Goal: Transaction & Acquisition: Purchase product/service

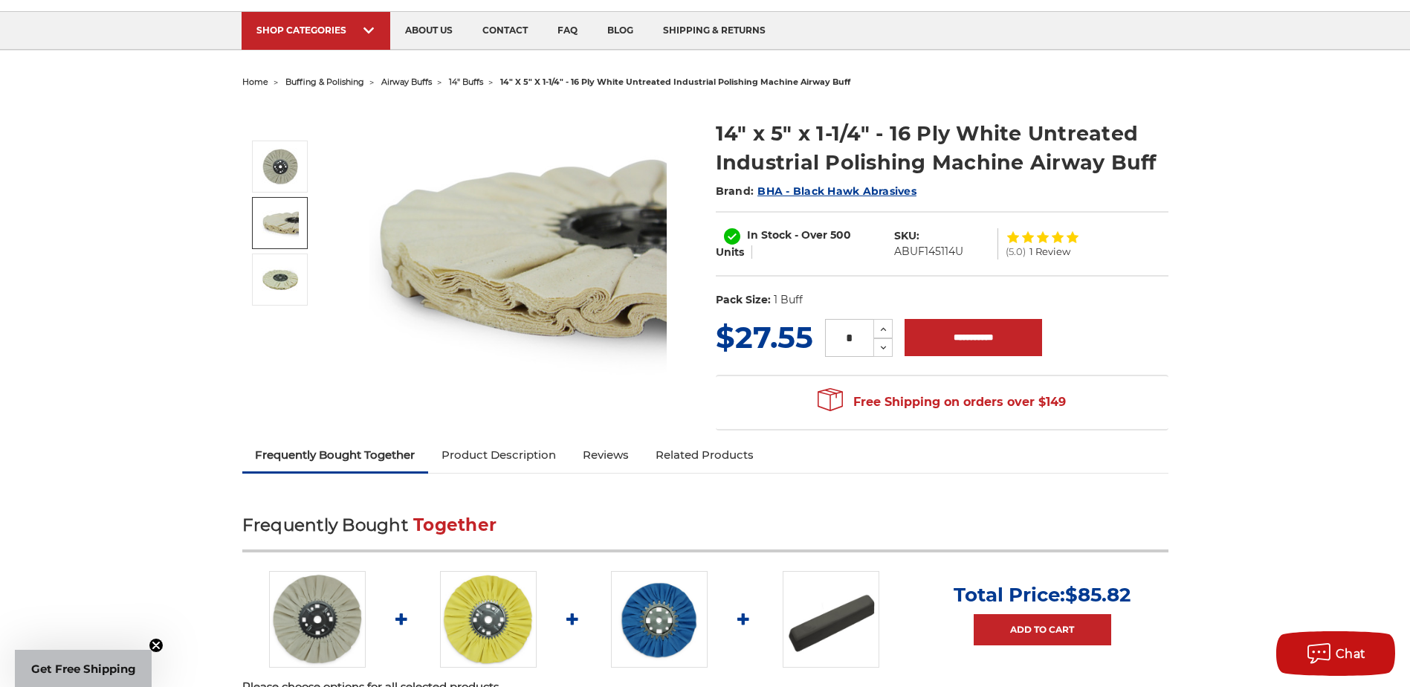
scroll to position [223, 0]
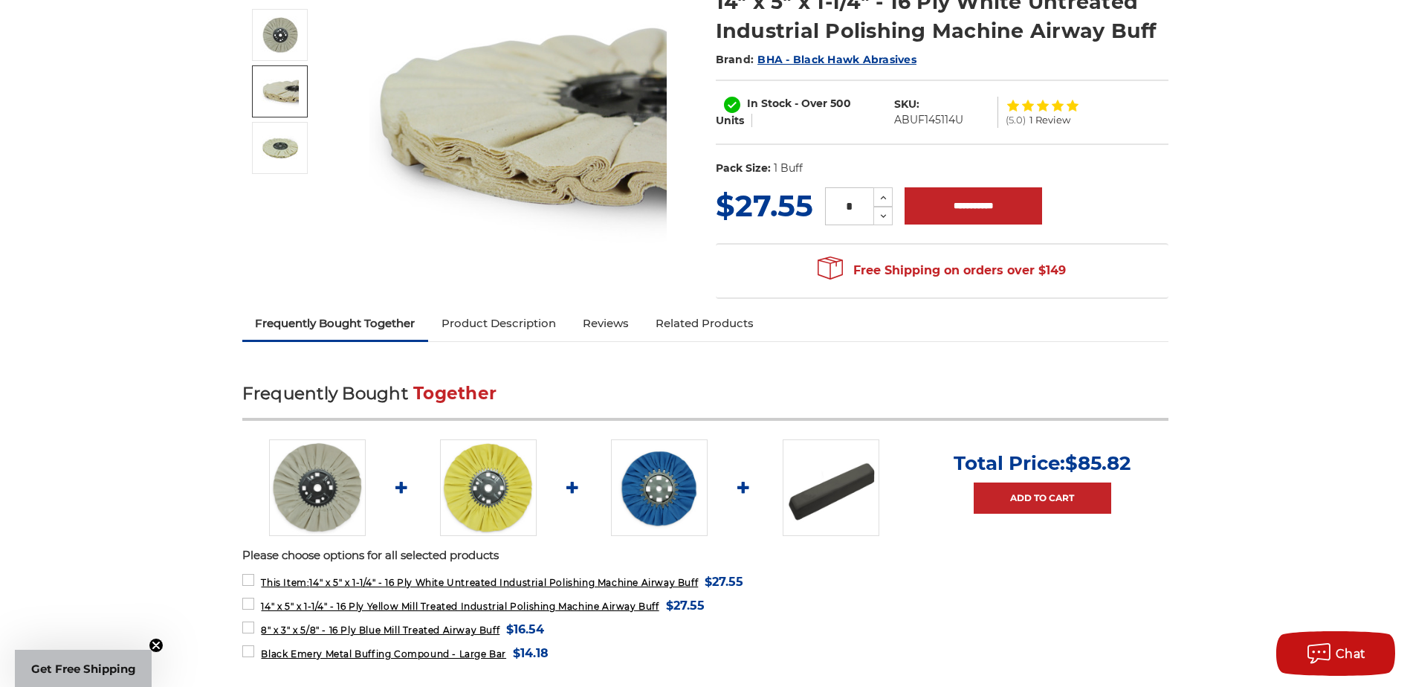
click at [509, 519] on img at bounding box center [488, 487] width 97 height 97
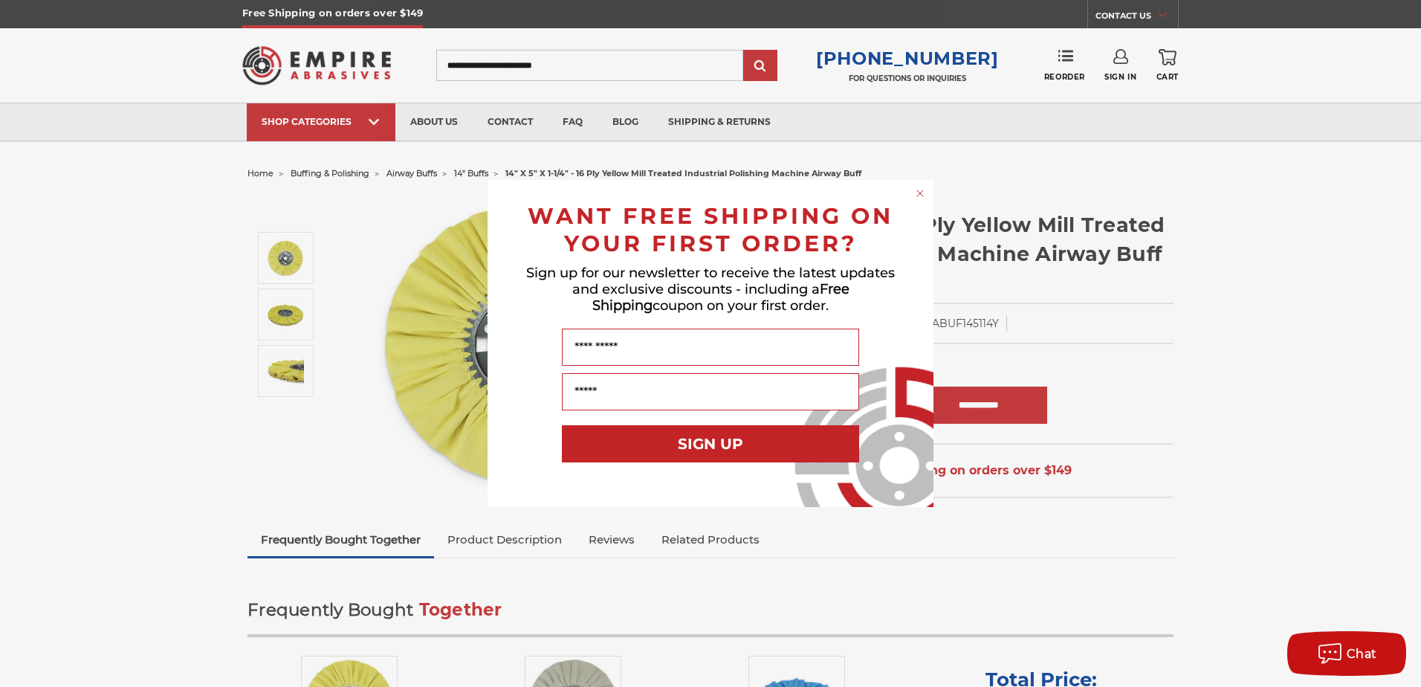
click at [917, 188] on circle "Close dialog" at bounding box center [920, 194] width 14 height 14
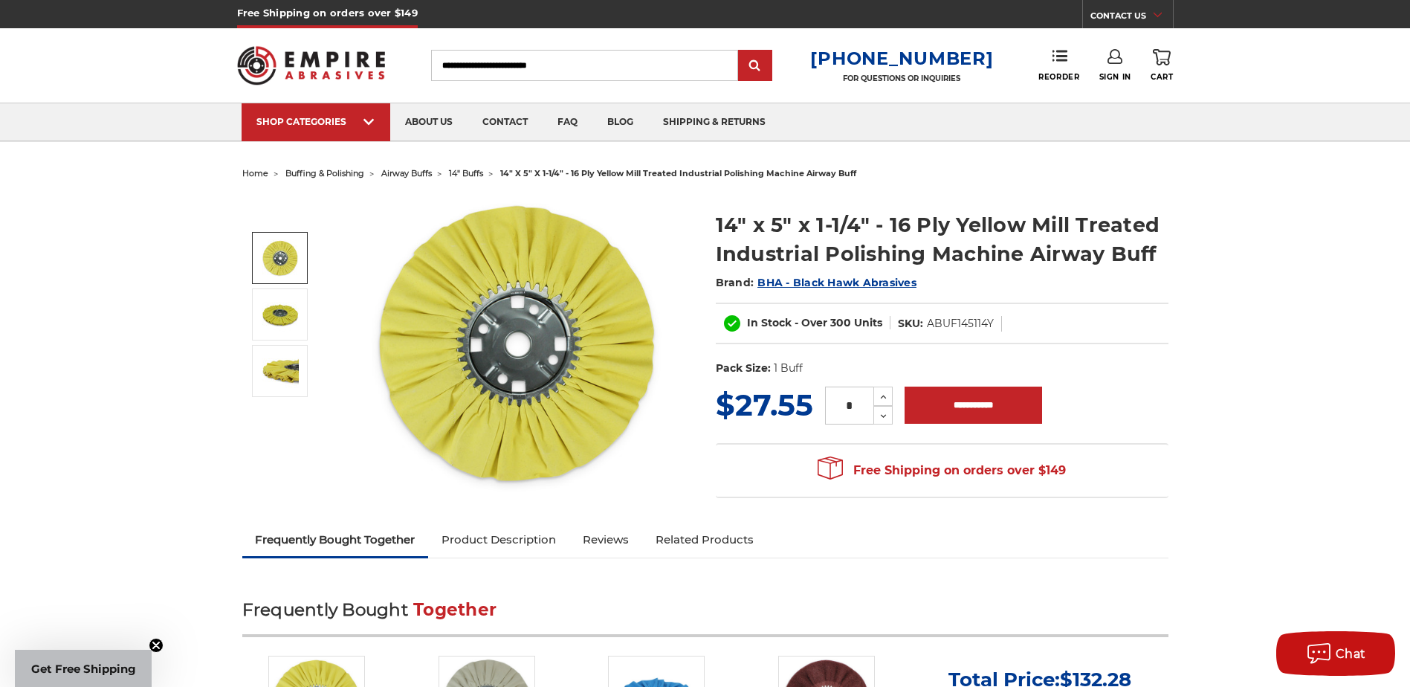
click at [355, 175] on span "buffing & polishing" at bounding box center [324, 173] width 79 height 10
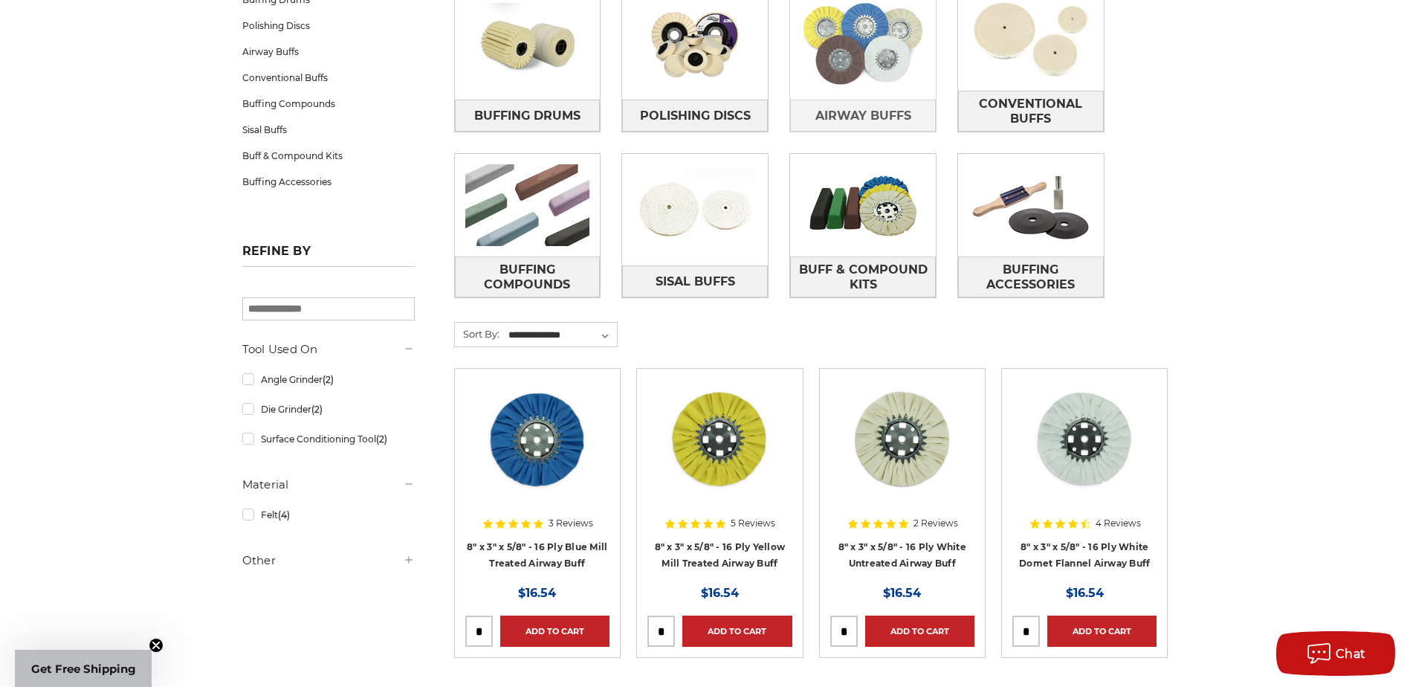
scroll to position [149, 0]
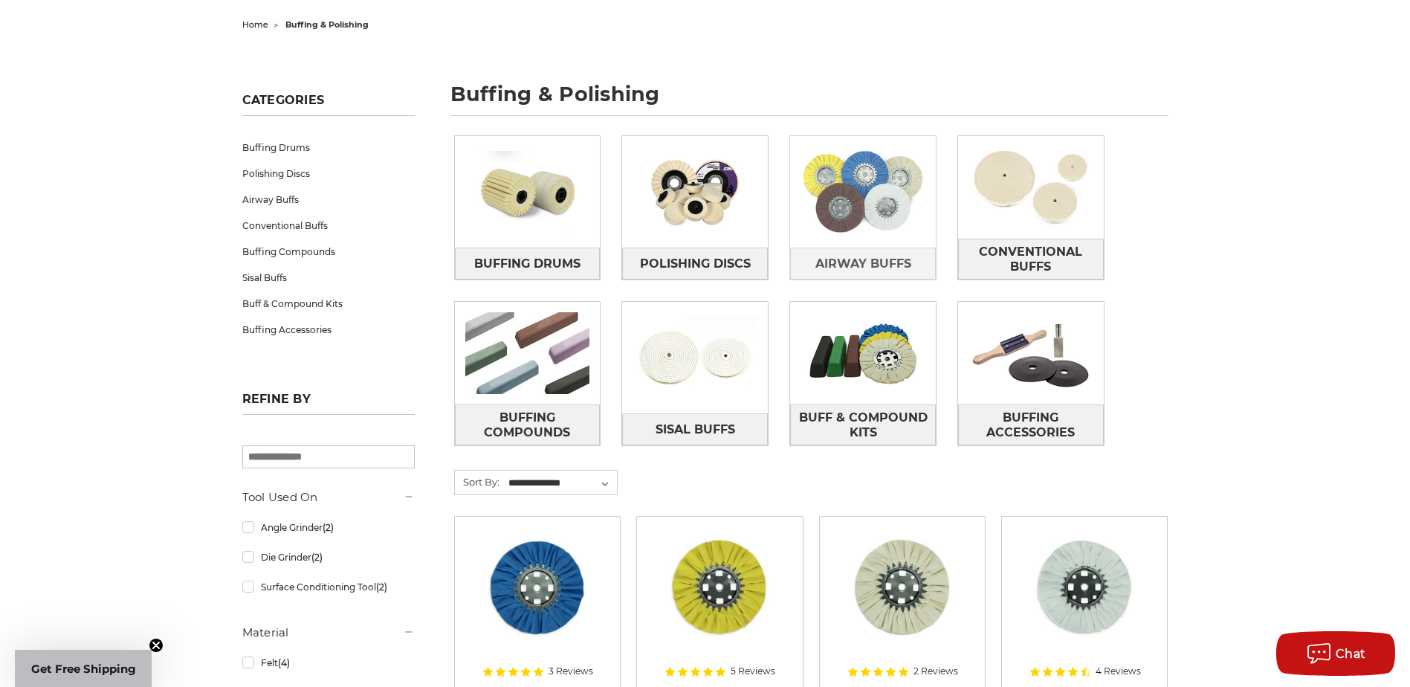
click at [863, 242] on img at bounding box center [863, 191] width 146 height 103
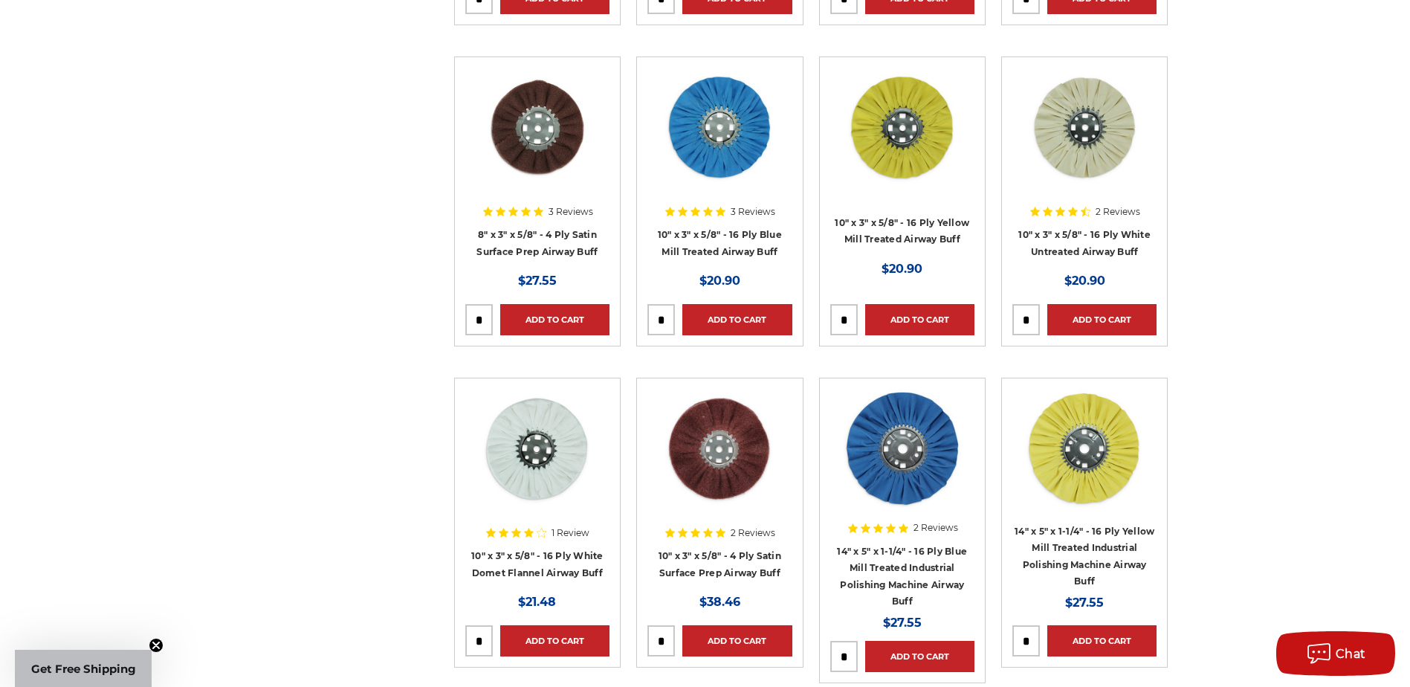
scroll to position [743, 0]
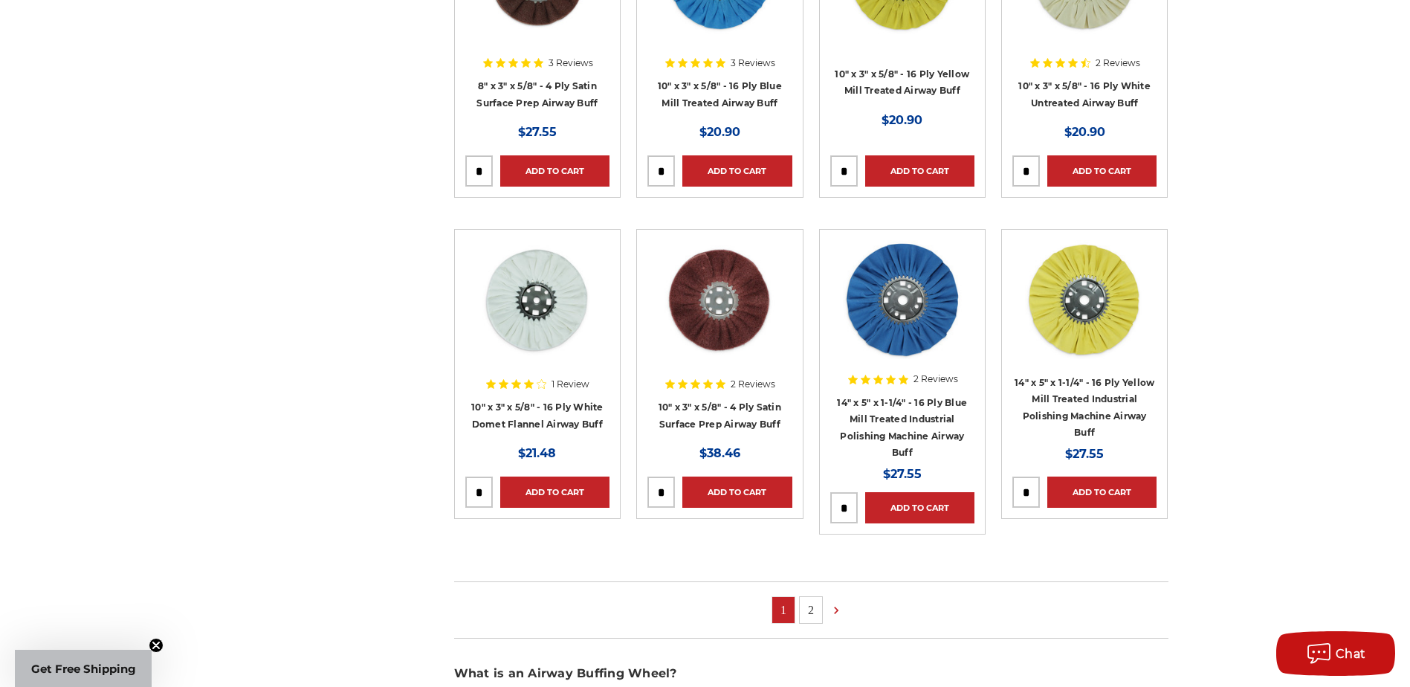
click at [818, 605] on link "2" at bounding box center [811, 610] width 22 height 26
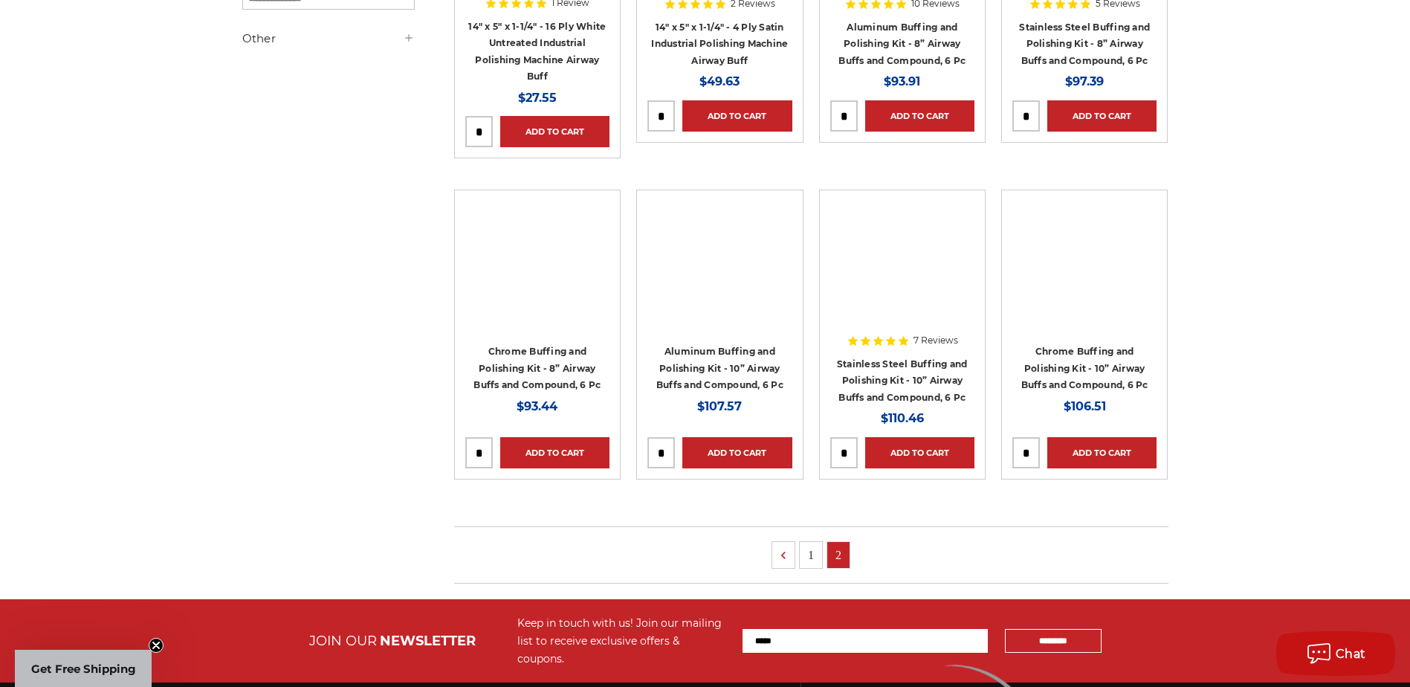
scroll to position [520, 0]
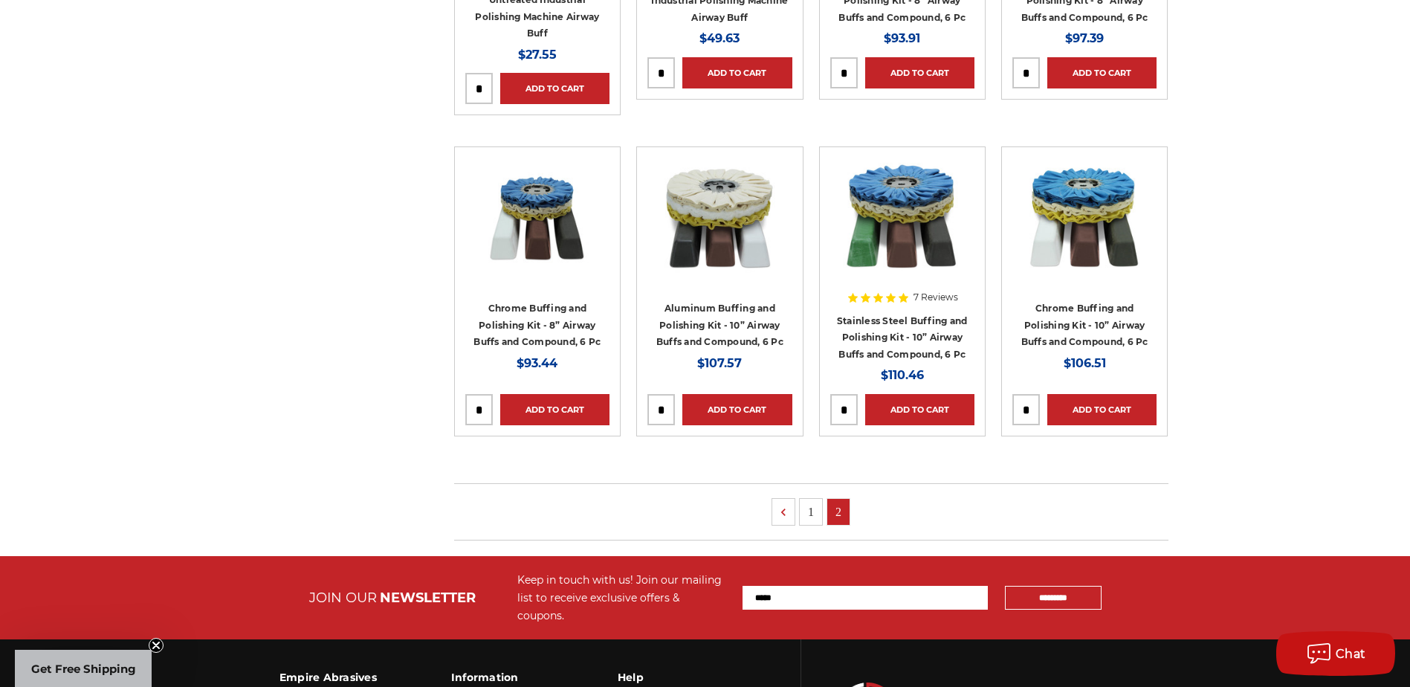
click at [815, 501] on link "1" at bounding box center [811, 512] width 22 height 26
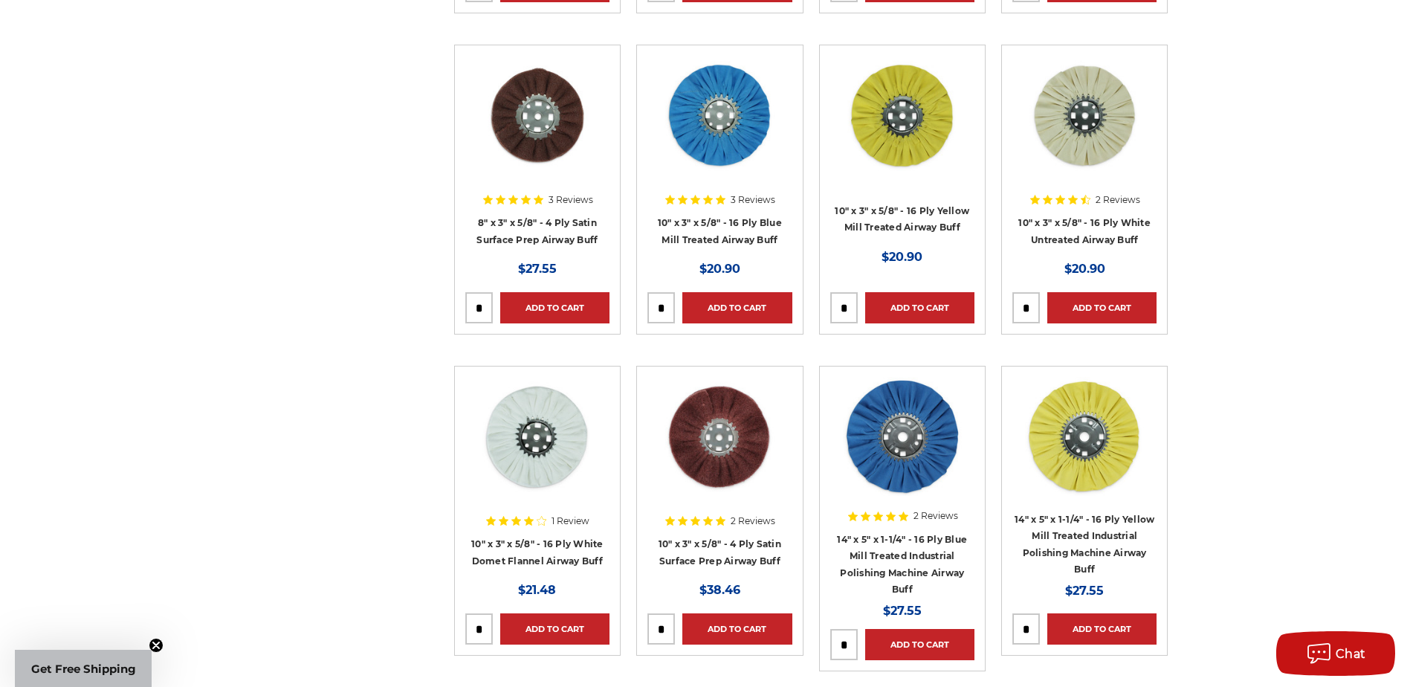
scroll to position [743, 0]
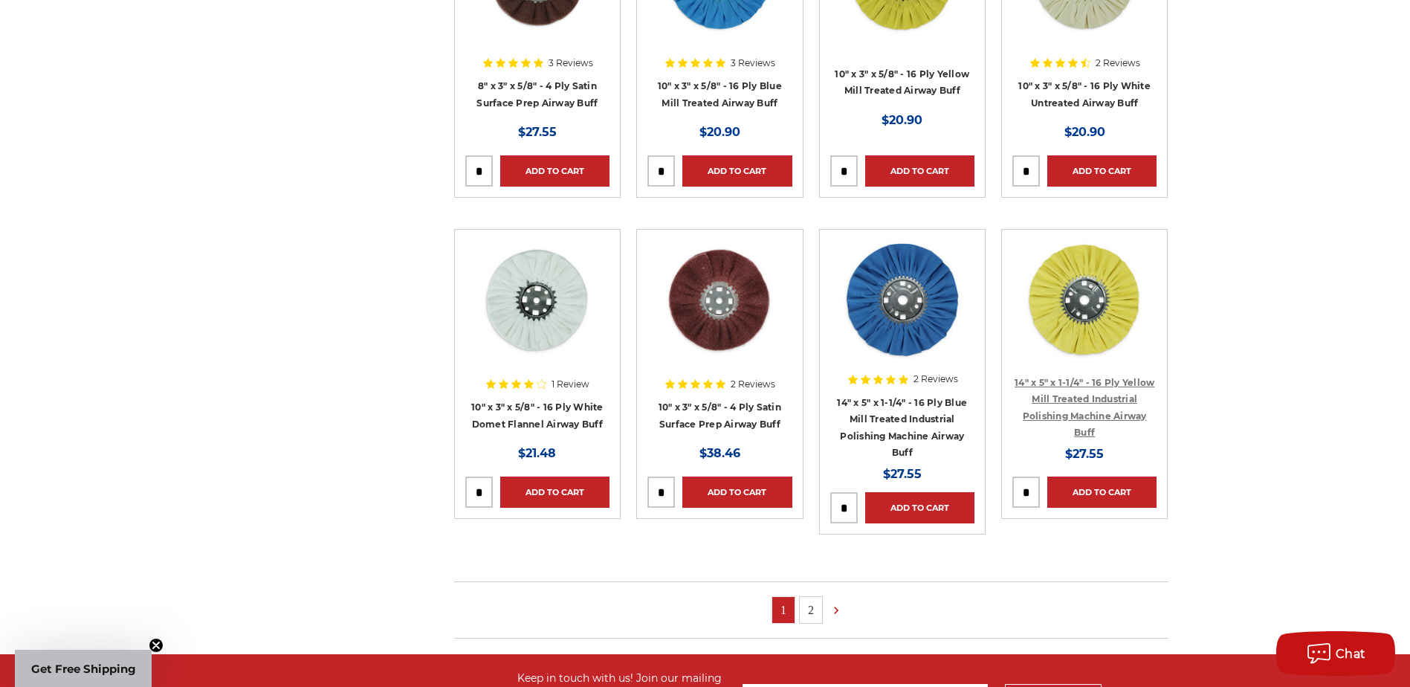
click at [1064, 398] on link "14" x 5" x 1-1/4" - 16 Ply Yellow Mill Treated Industrial Polishing Machine Air…" at bounding box center [1085, 408] width 140 height 62
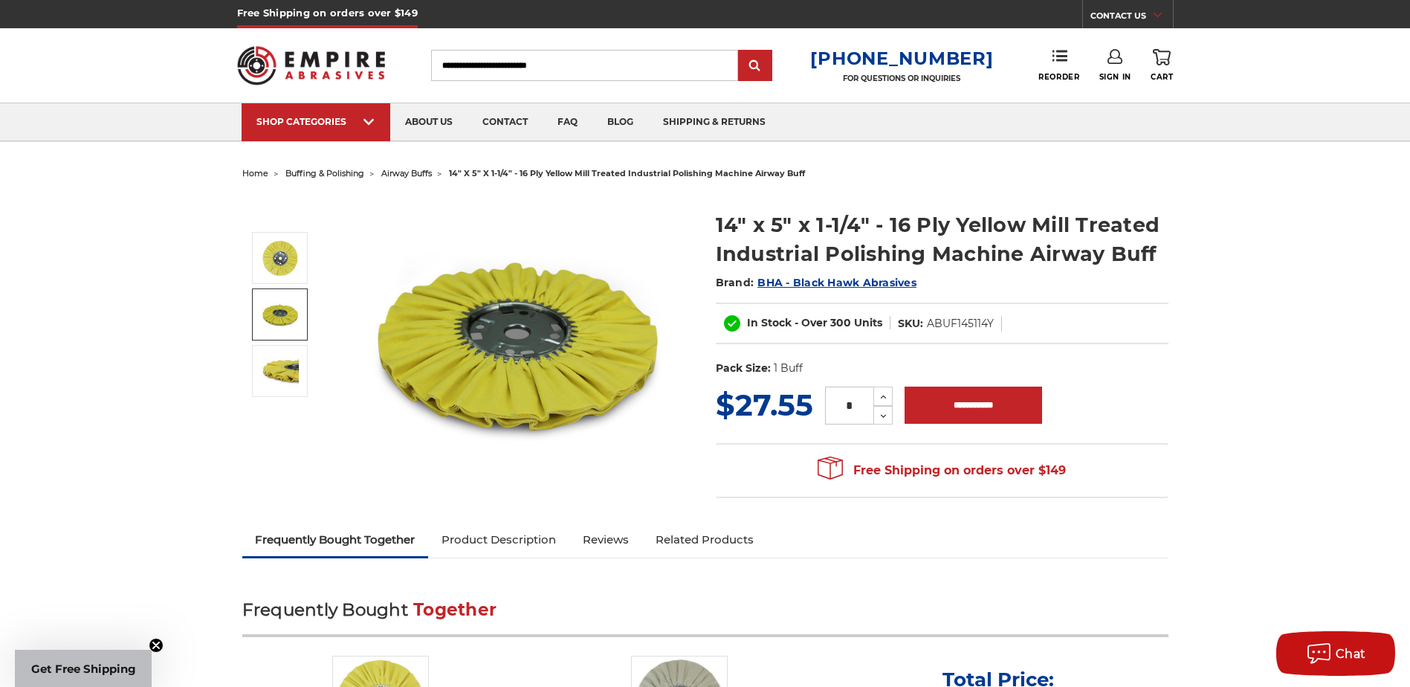
click at [272, 311] on img at bounding box center [280, 314] width 37 height 37
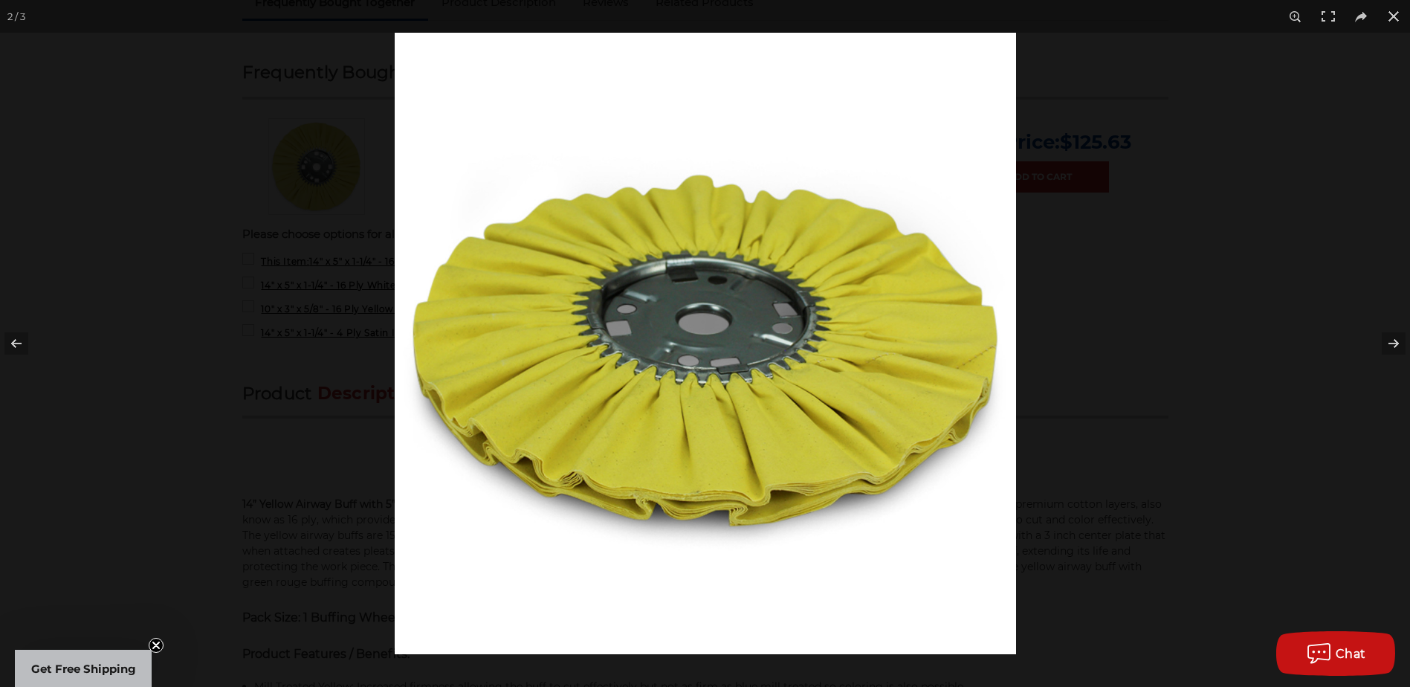
scroll to position [743, 0]
